Goal: Find specific page/section: Find specific page/section

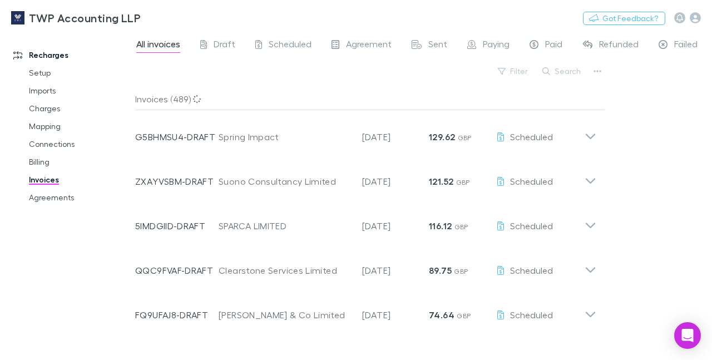
click at [565, 71] on button "Search" at bounding box center [561, 70] width 51 height 13
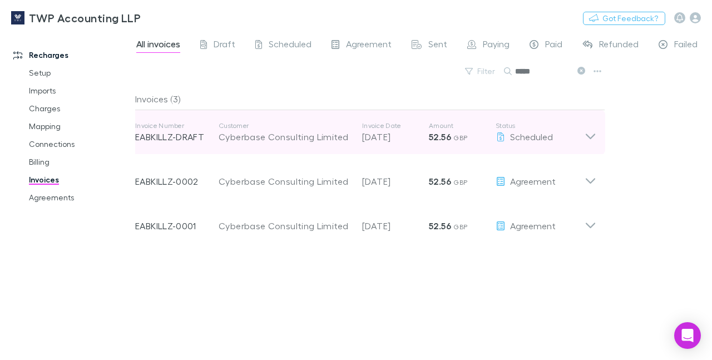
type input "*****"
click at [590, 135] on icon at bounding box center [590, 132] width 12 height 22
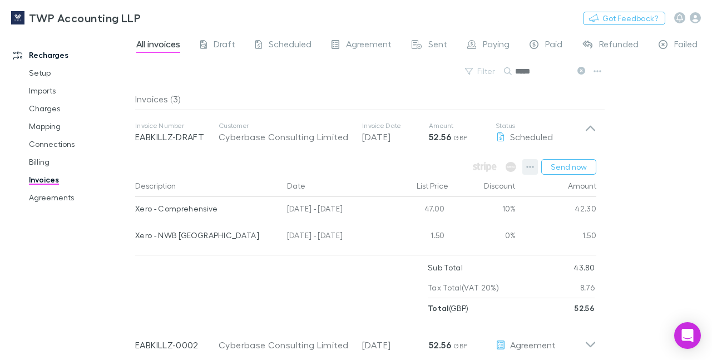
click at [526, 167] on icon "button" at bounding box center [530, 167] width 8 height 2
